Goal: Task Accomplishment & Management: Use online tool/utility

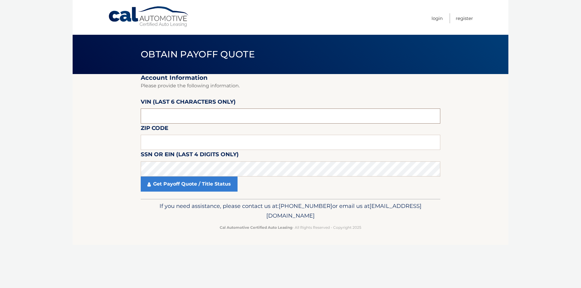
click at [206, 114] on input "text" at bounding box center [291, 116] width 300 height 15
type input "668755"
click at [187, 141] on input "text" at bounding box center [291, 142] width 300 height 15
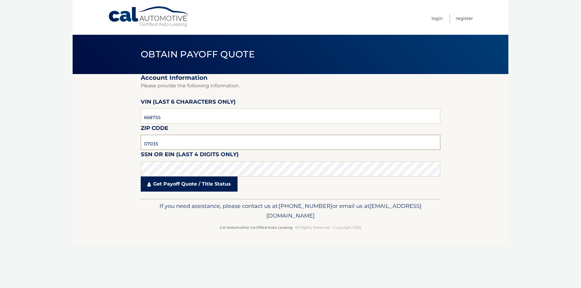
type input "07035"
click at [165, 181] on link "Get Payoff Quote / Title Status" at bounding box center [189, 184] width 97 height 15
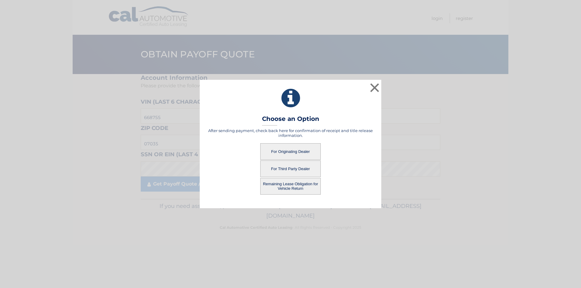
click at [288, 172] on button "For Third Party Dealer" at bounding box center [290, 169] width 61 height 17
click at [289, 170] on button "For Third Party Dealer" at bounding box center [290, 169] width 61 height 17
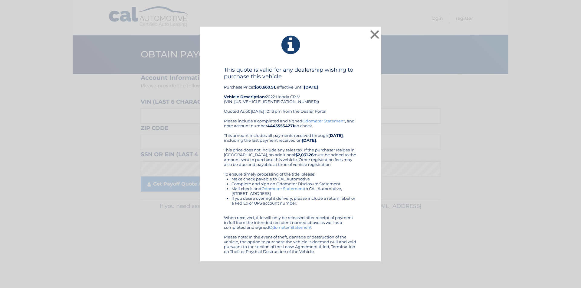
click at [318, 121] on link "Odometer Statement" at bounding box center [323, 121] width 43 height 5
